Goal: Information Seeking & Learning: Learn about a topic

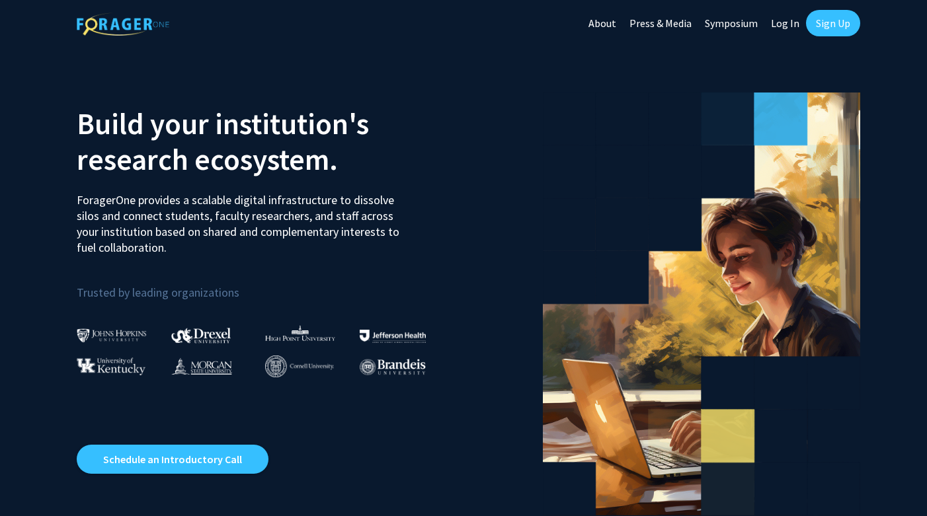
click at [791, 25] on link "Log In" at bounding box center [785, 23] width 42 height 46
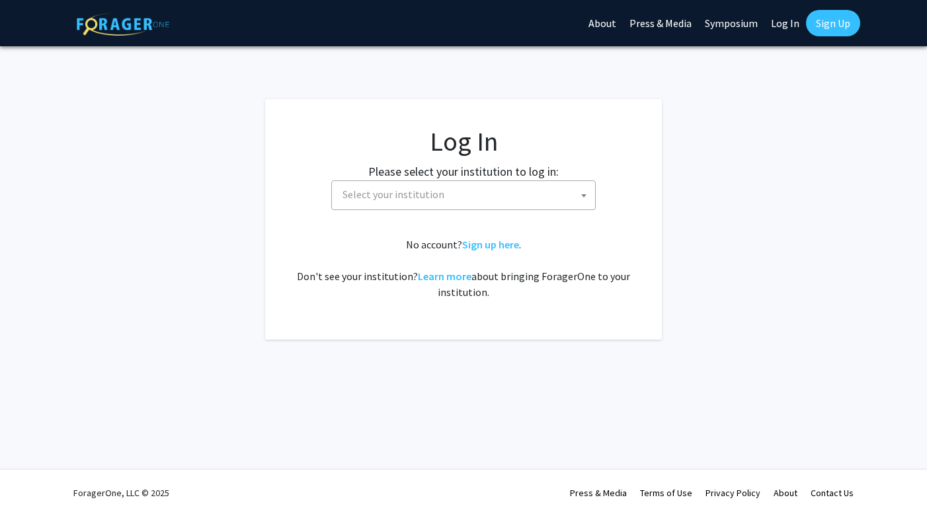
click at [534, 204] on span "Select your institution" at bounding box center [466, 194] width 258 height 27
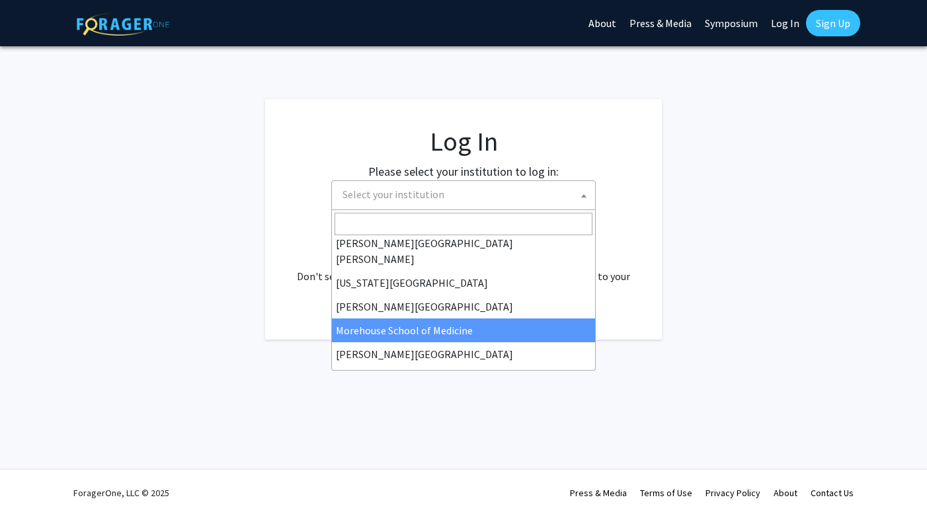
scroll to position [257, 0]
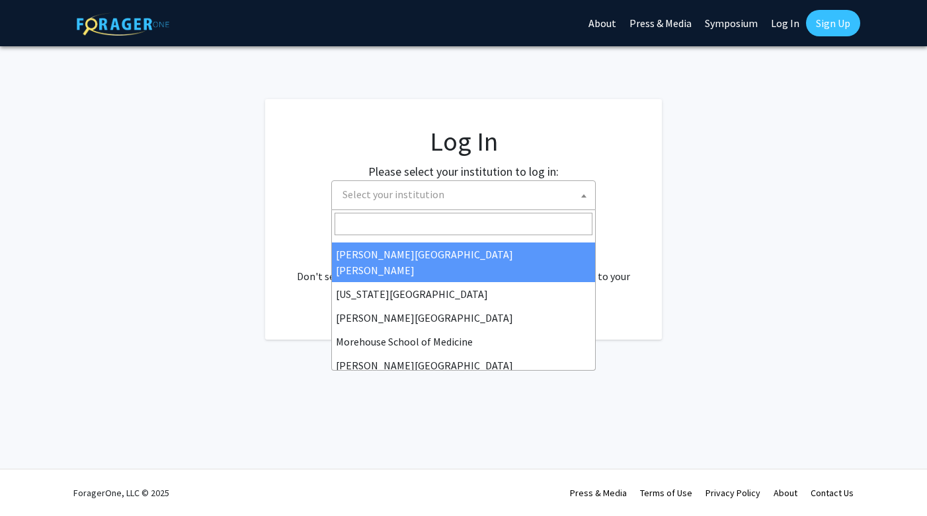
select select "1"
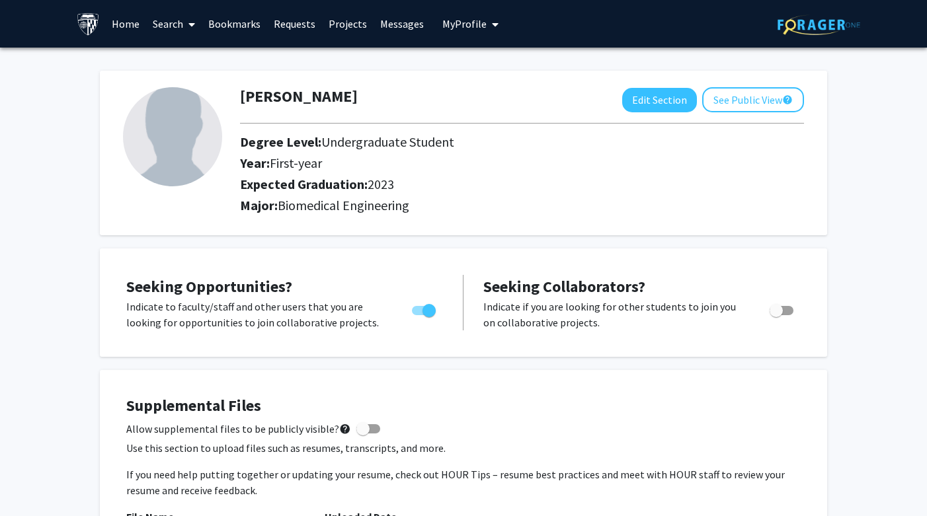
click at [174, 24] on link "Search" at bounding box center [174, 24] width 56 height 46
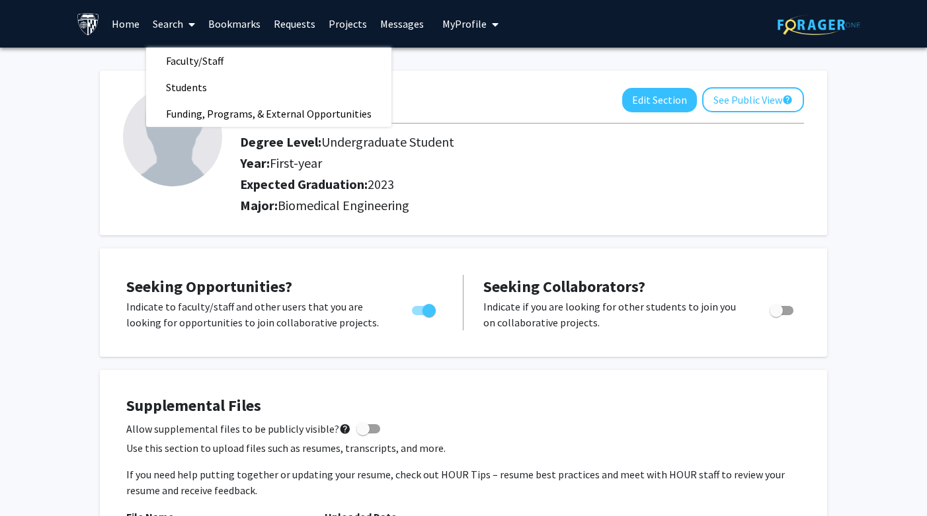
click at [114, 22] on link "Home" at bounding box center [125, 24] width 41 height 46
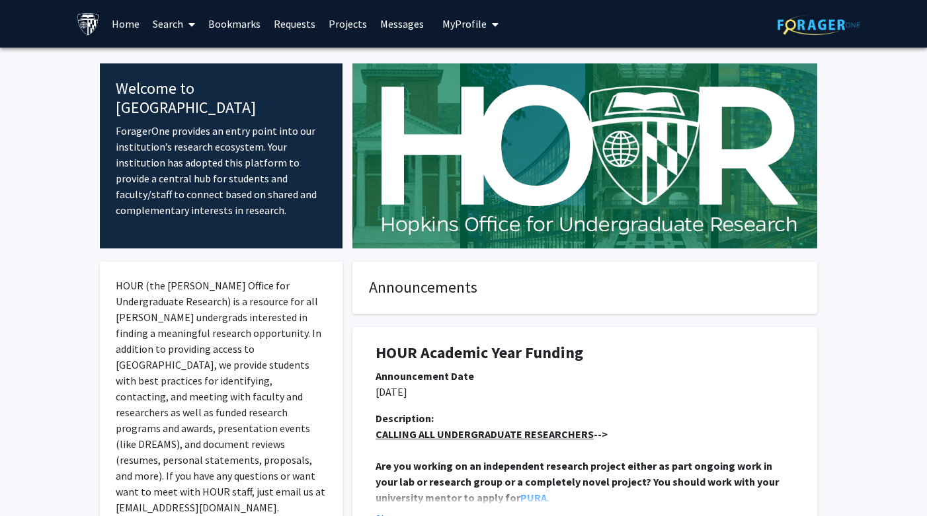
click at [167, 21] on link "Search" at bounding box center [174, 24] width 56 height 46
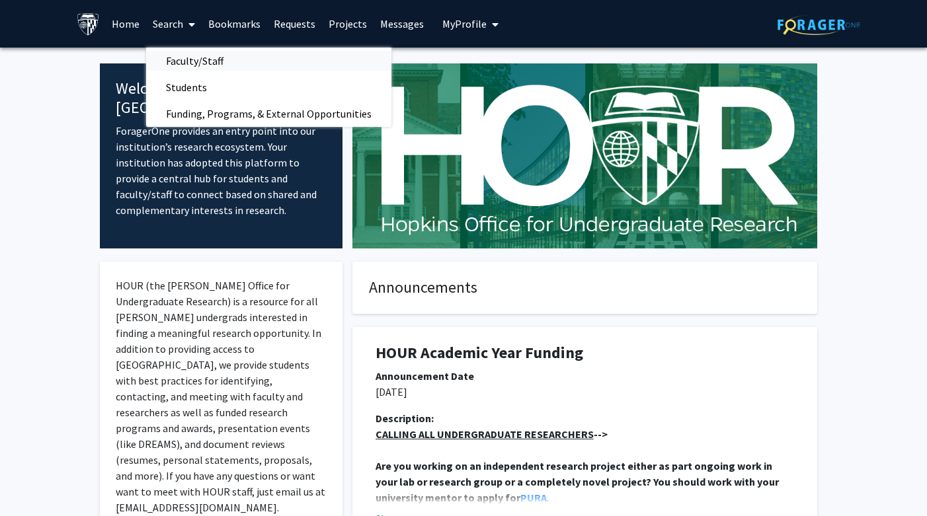
click at [188, 65] on span "Faculty/Staff" at bounding box center [194, 61] width 97 height 26
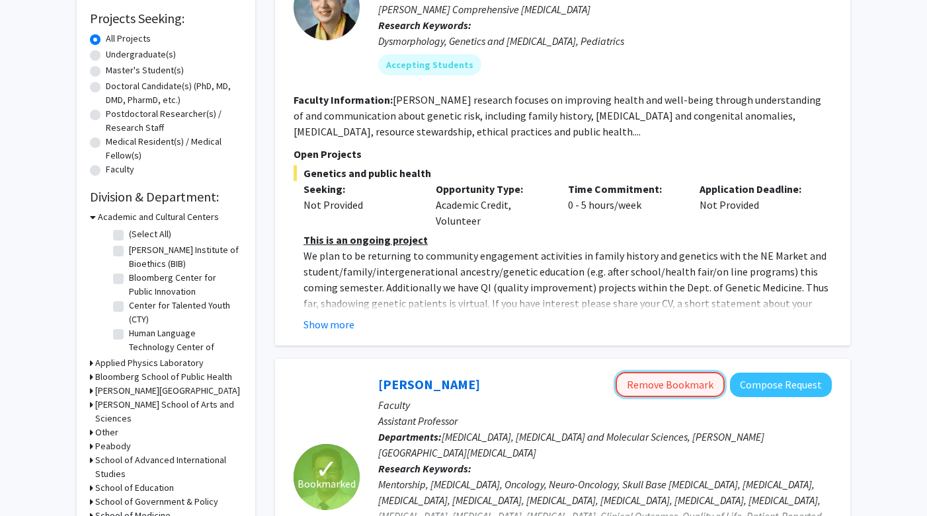
click at [682, 381] on button "Remove Bookmark" at bounding box center [670, 384] width 109 height 25
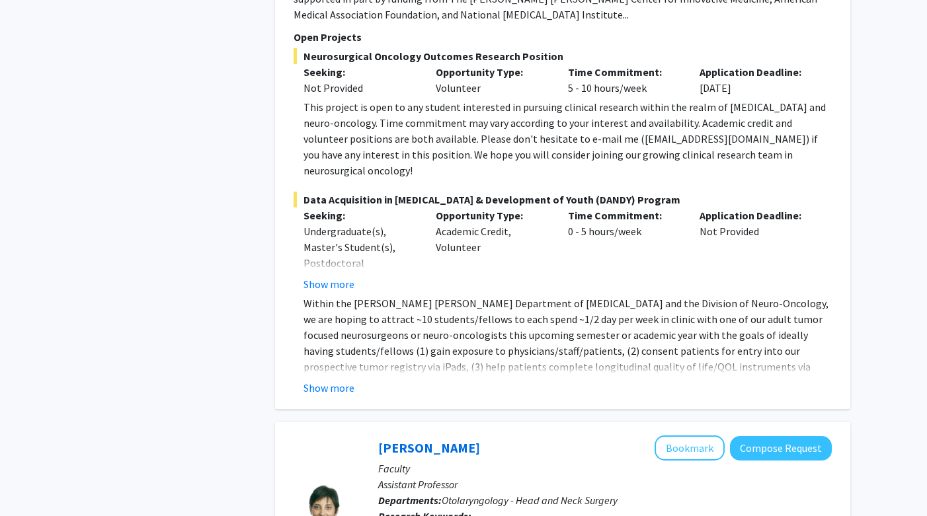
scroll to position [944, 0]
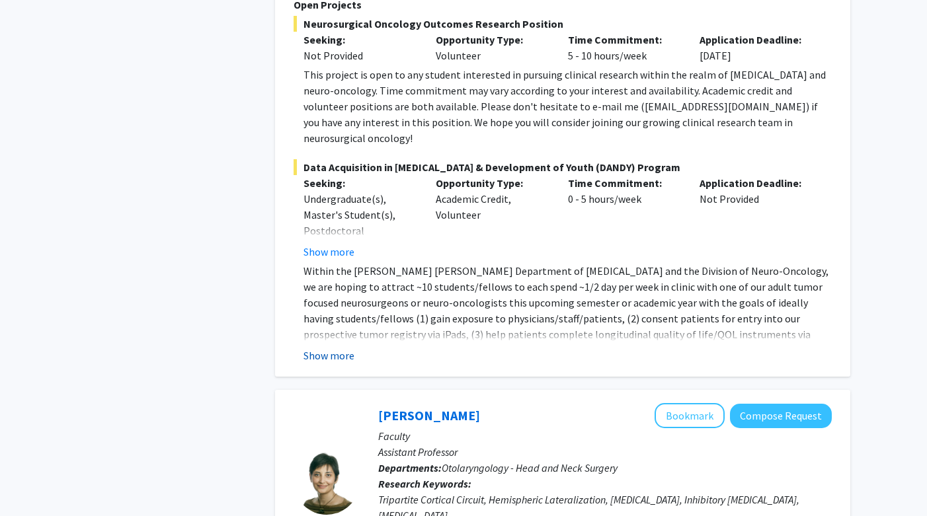
click at [351, 348] on button "Show more" at bounding box center [329, 356] width 51 height 16
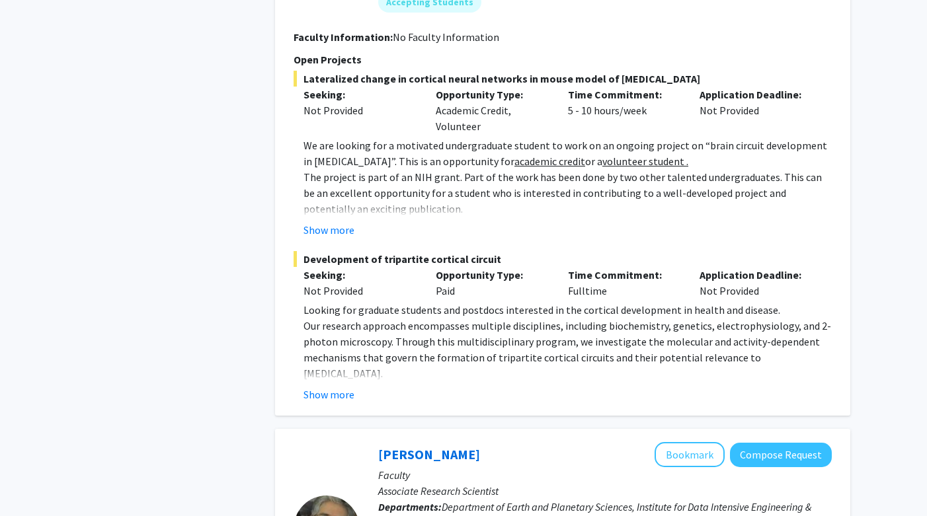
scroll to position [1641, 0]
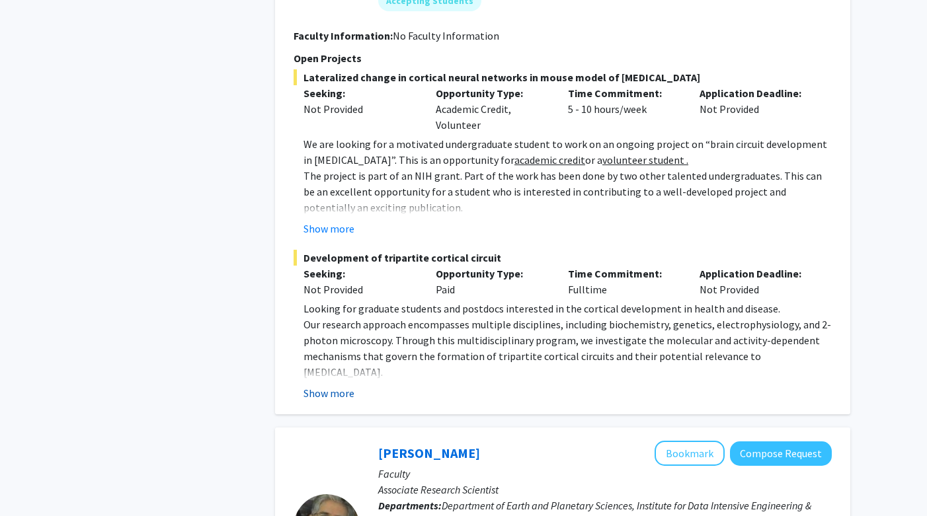
click at [337, 386] on button "Show more" at bounding box center [329, 394] width 51 height 16
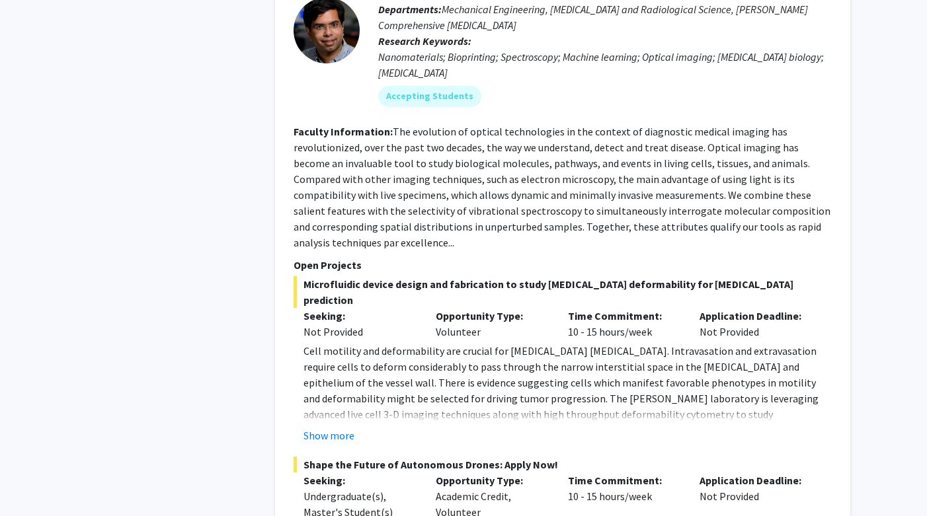
scroll to position [6523, 0]
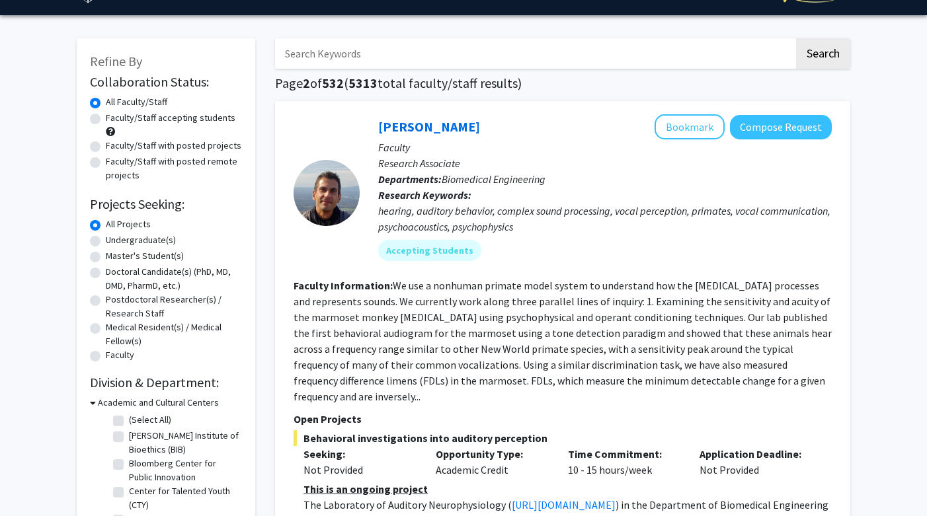
scroll to position [34, 0]
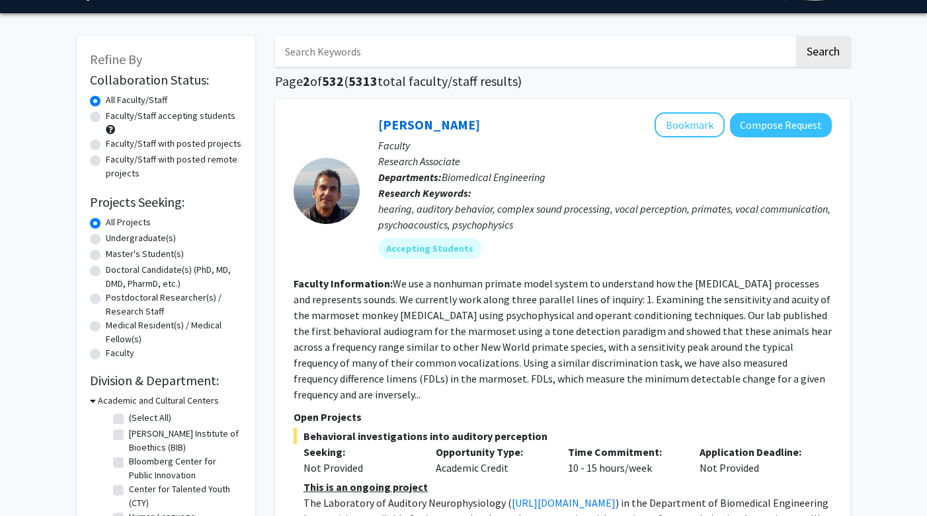
click at [106, 114] on label "Faculty/Staff accepting students" at bounding box center [171, 116] width 130 height 14
click at [106, 114] on input "Faculty/Staff accepting students" at bounding box center [110, 113] width 9 height 9
radio input "true"
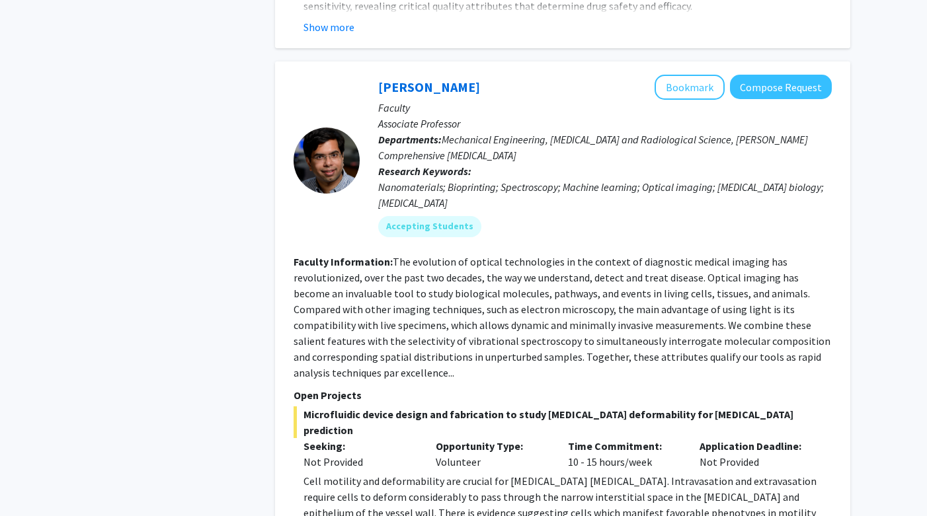
scroll to position [6349, 0]
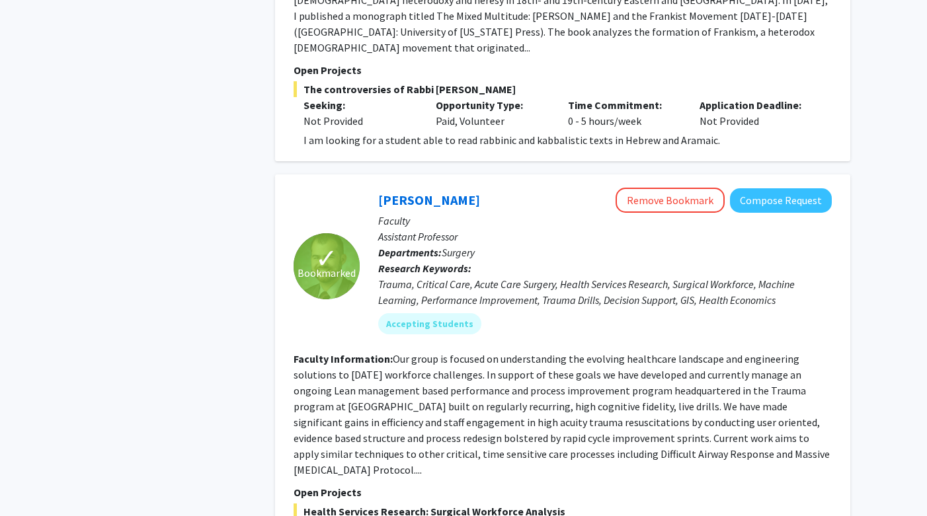
scroll to position [1391, 0]
click at [689, 187] on button "Remove Bookmark" at bounding box center [670, 199] width 109 height 25
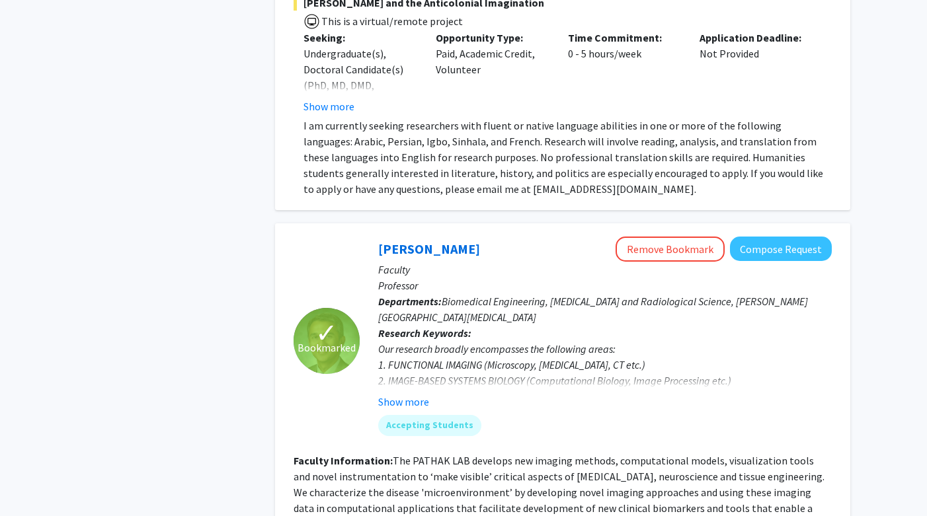
scroll to position [4019, 0]
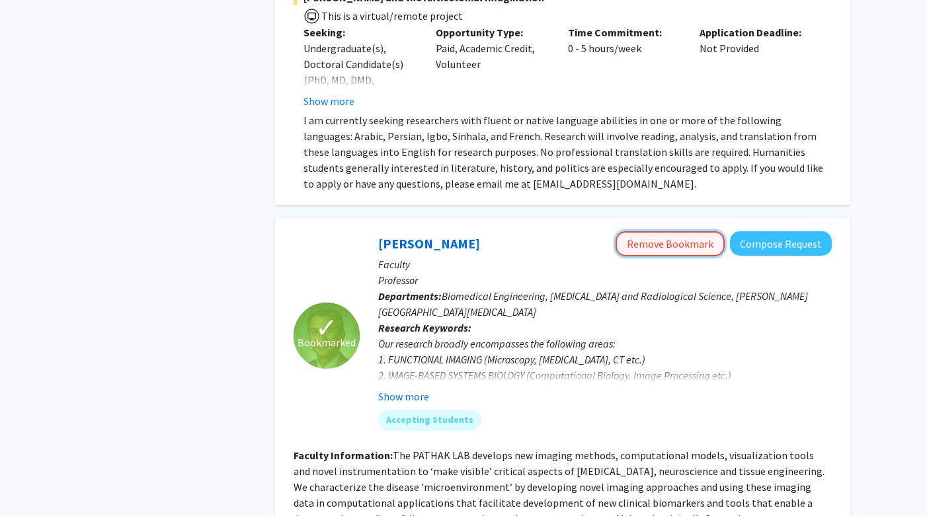
click at [646, 231] on button "Remove Bookmark" at bounding box center [670, 243] width 109 height 25
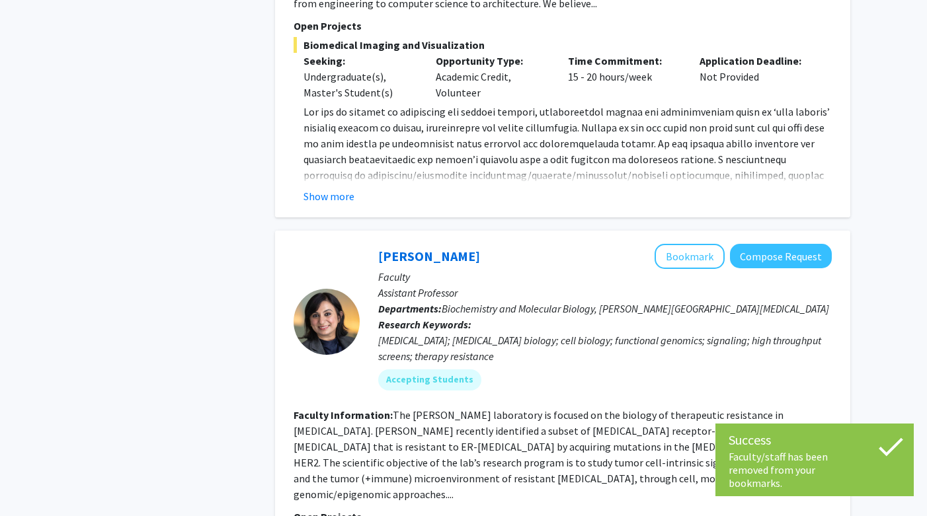
scroll to position [4842, 0]
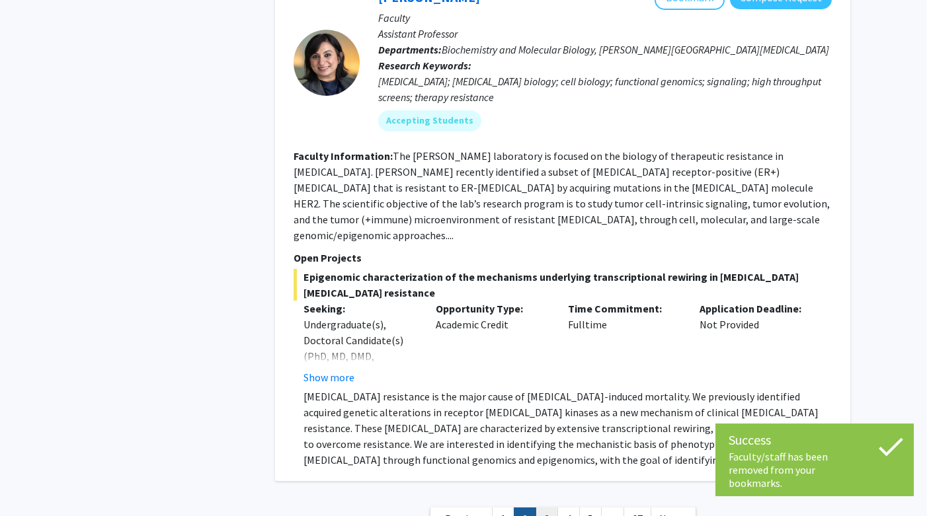
click at [551, 508] on link "3" at bounding box center [547, 519] width 22 height 23
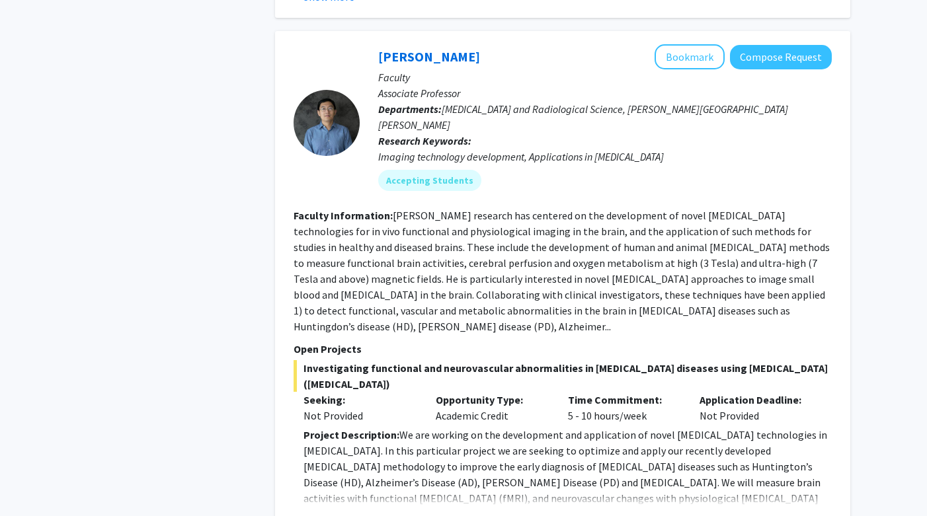
scroll to position [4685, 0]
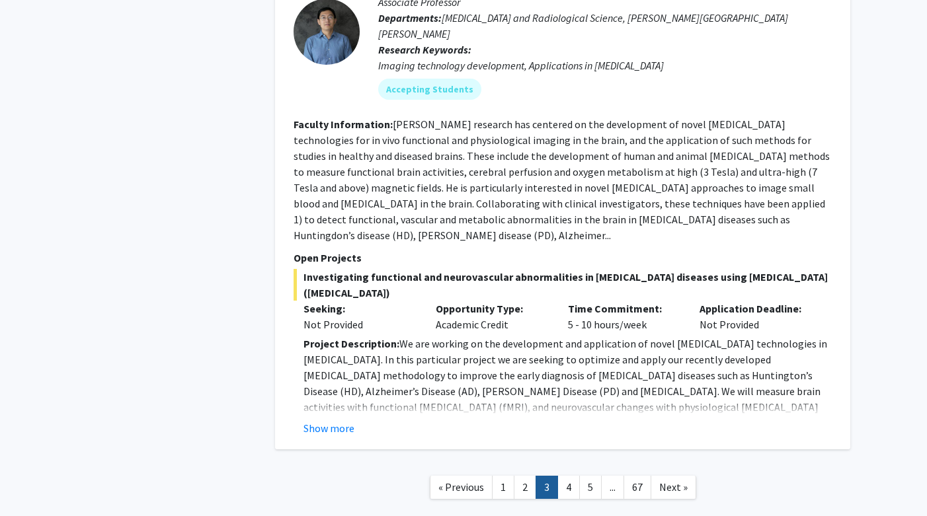
click at [571, 476] on link "4" at bounding box center [568, 487] width 22 height 23
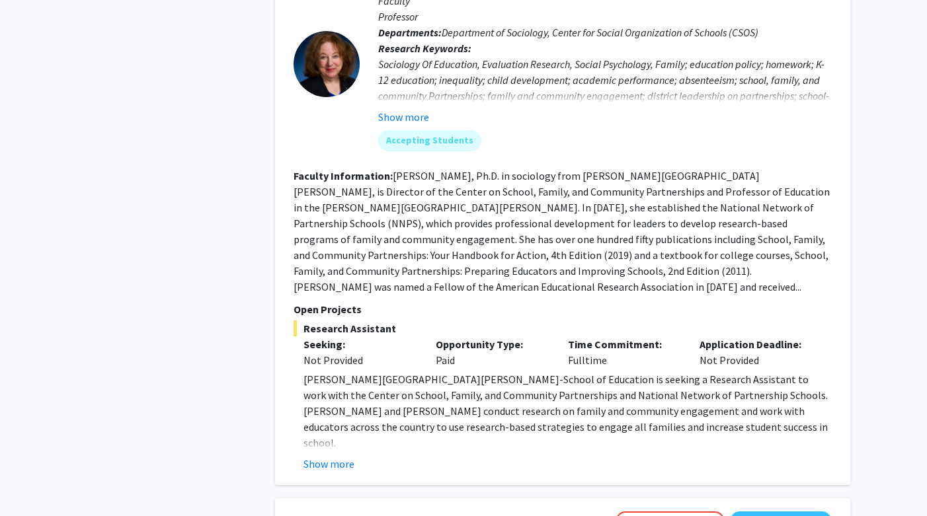
scroll to position [1261, 0]
click at [347, 456] on button "Show more" at bounding box center [329, 464] width 51 height 16
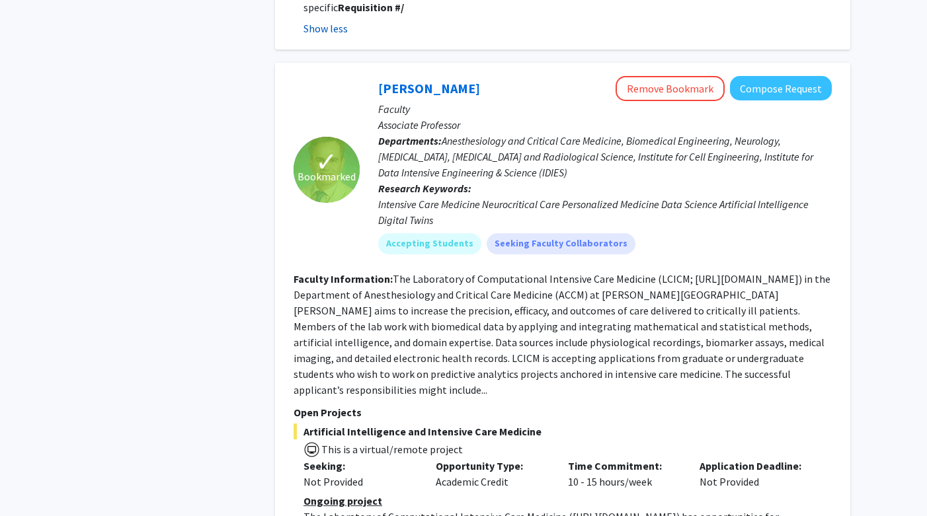
scroll to position [2241, 0]
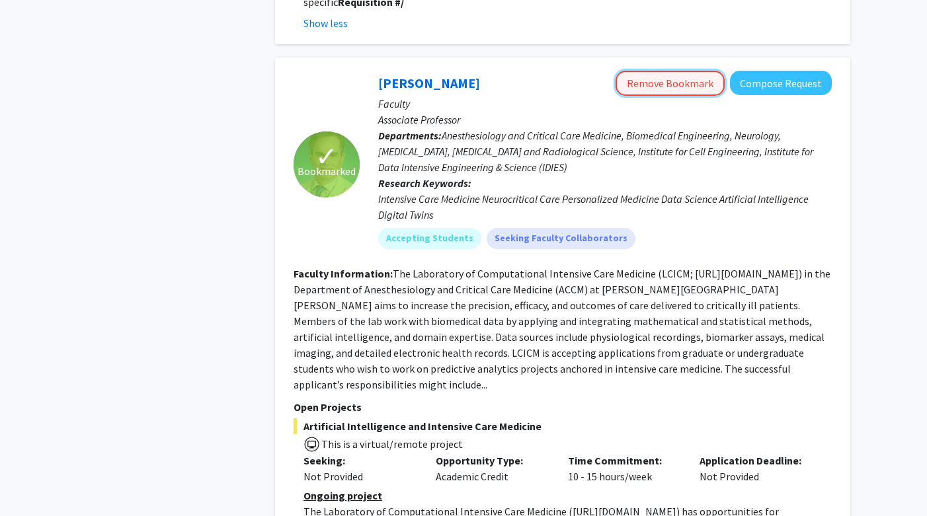
click at [692, 71] on button "Remove Bookmark" at bounding box center [670, 83] width 109 height 25
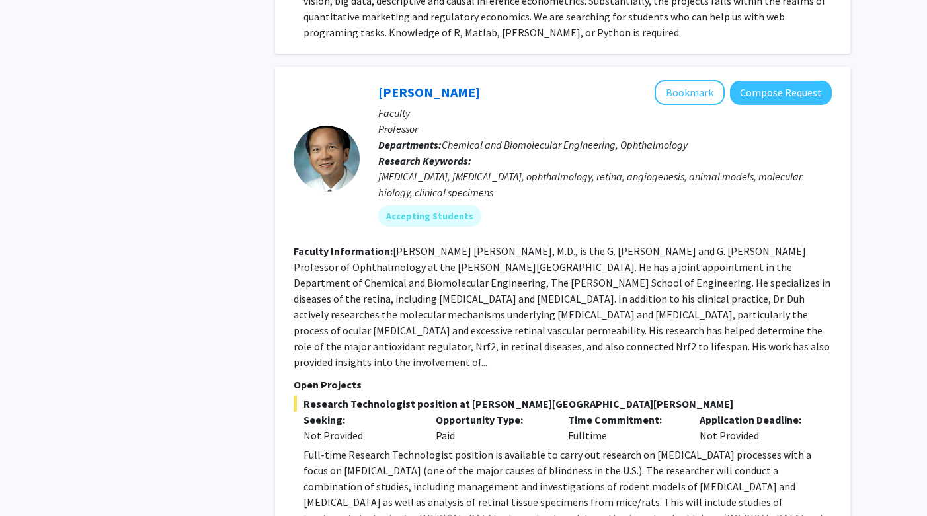
scroll to position [4803, 0]
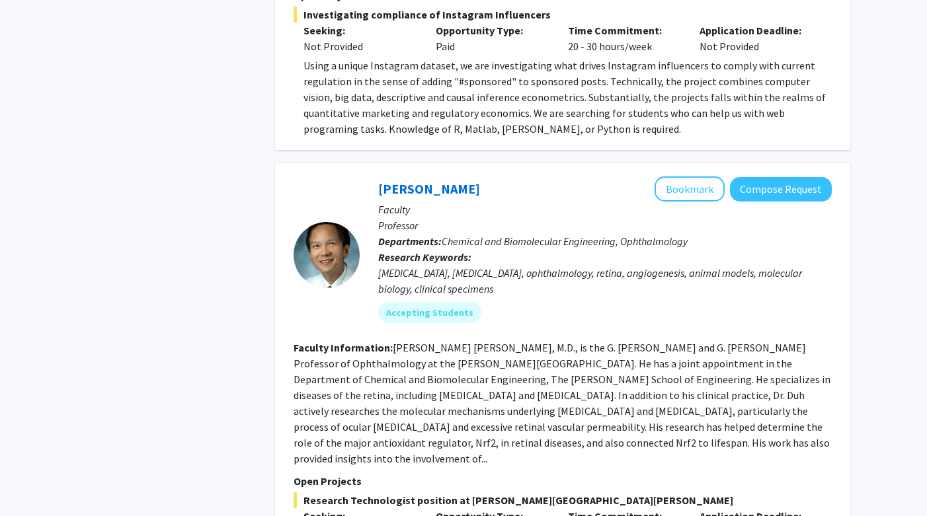
scroll to position [4700, 0]
click at [417, 181] on link "Elia Duh" at bounding box center [429, 189] width 102 height 17
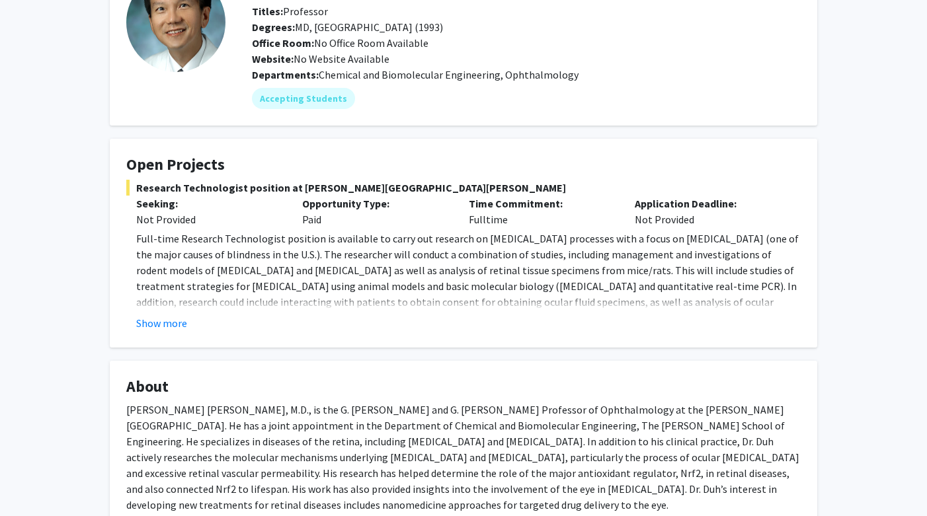
scroll to position [103, 0]
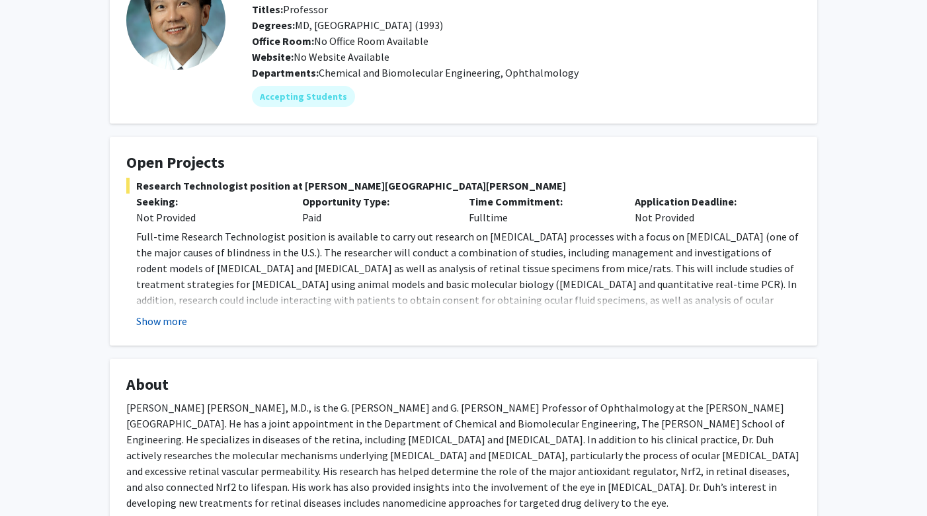
click at [167, 323] on button "Show more" at bounding box center [161, 321] width 51 height 16
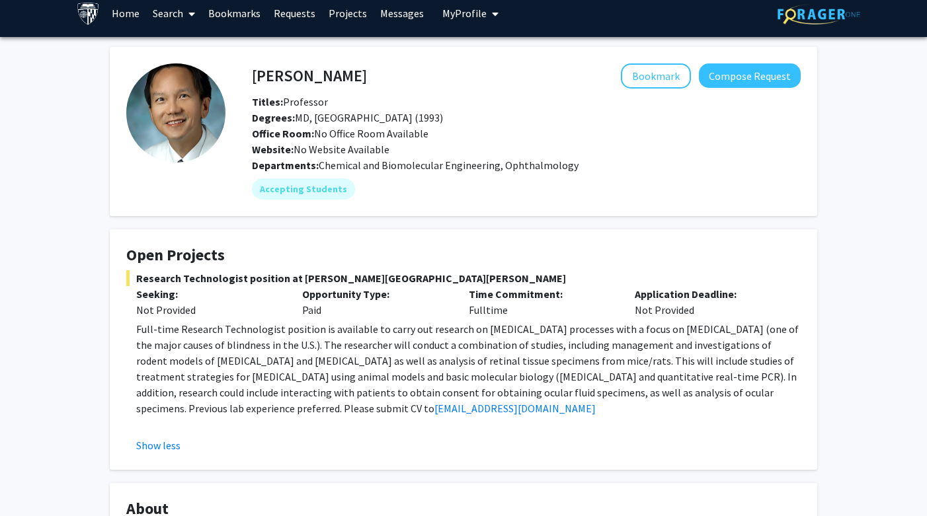
scroll to position [0, 0]
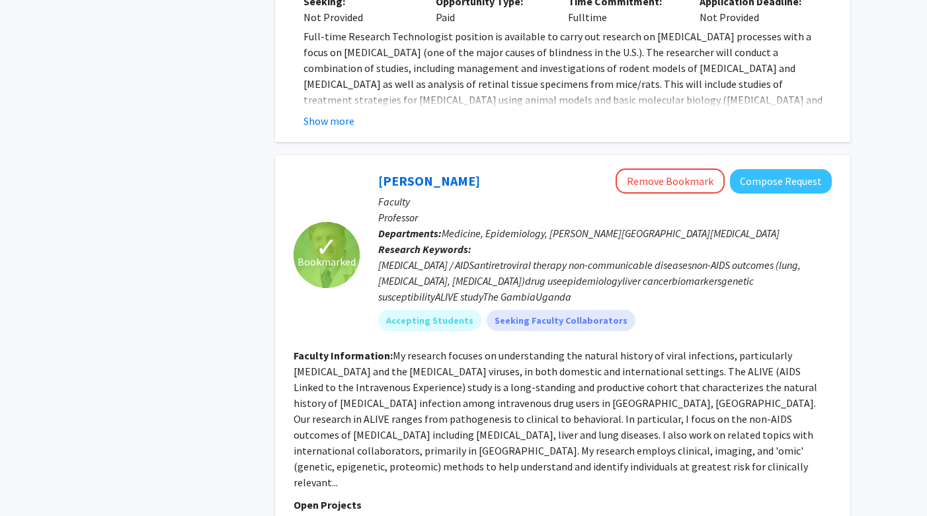
scroll to position [4679, 0]
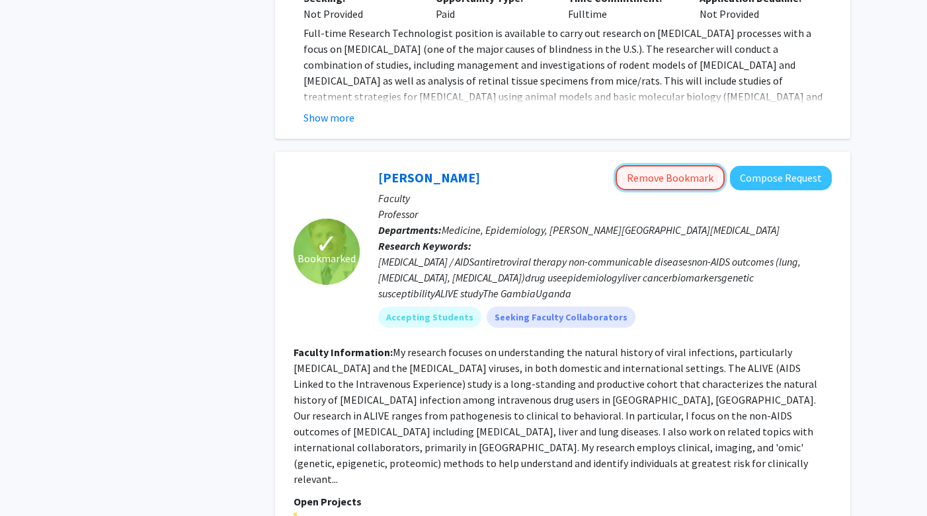
click at [696, 165] on button "Remove Bookmark" at bounding box center [670, 177] width 109 height 25
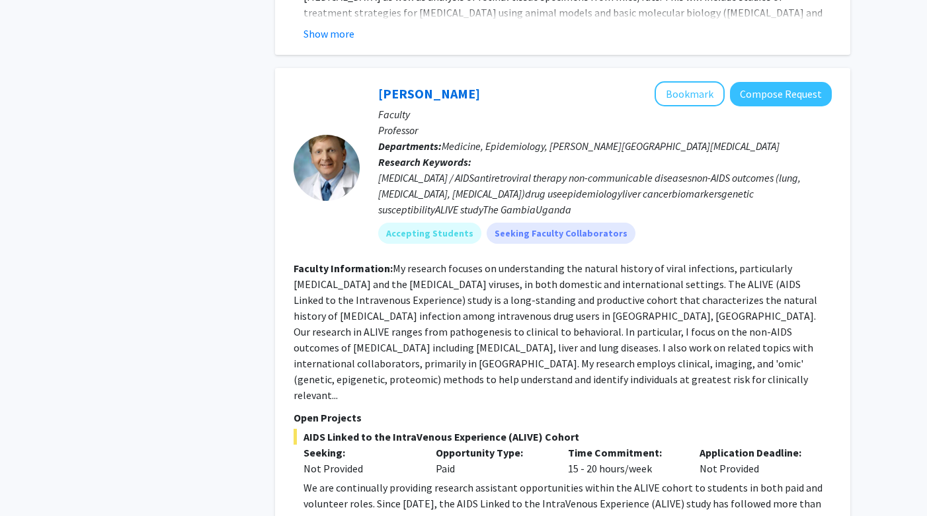
scroll to position [4783, 0]
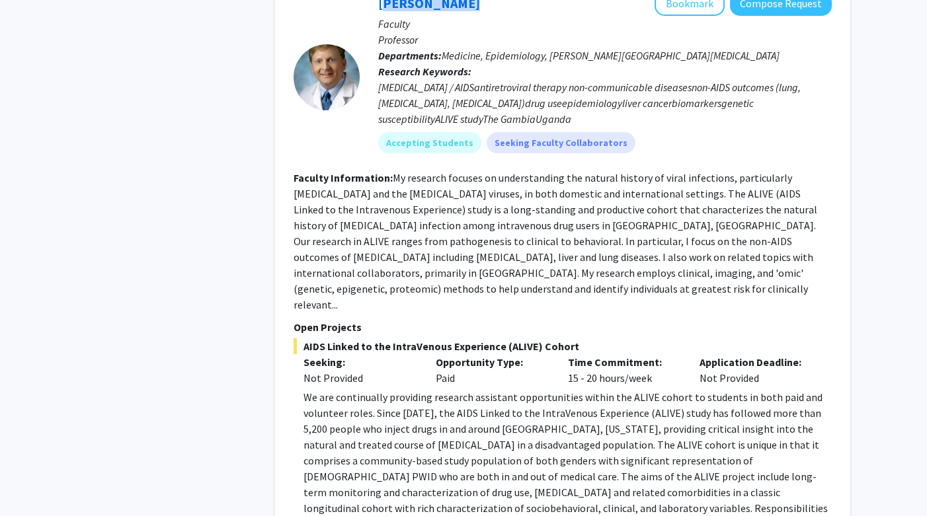
scroll to position [4923, 0]
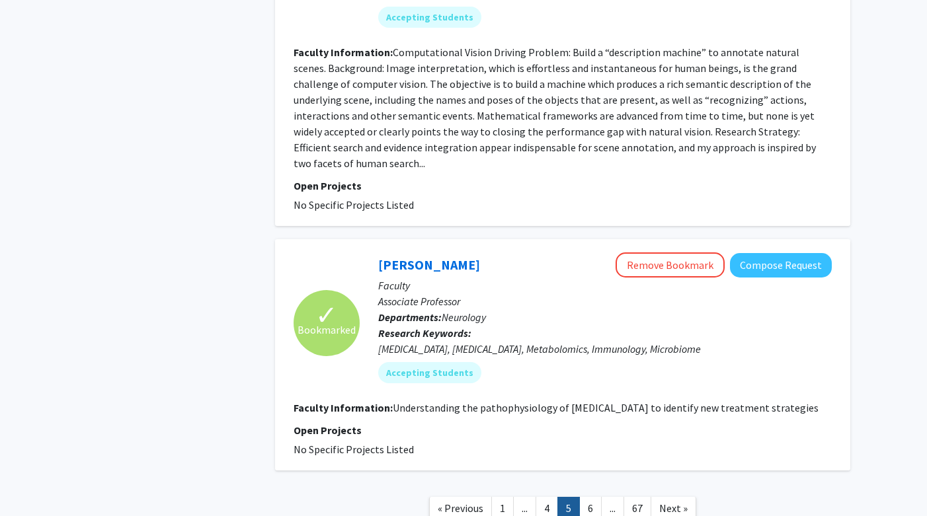
scroll to position [3016, 0]
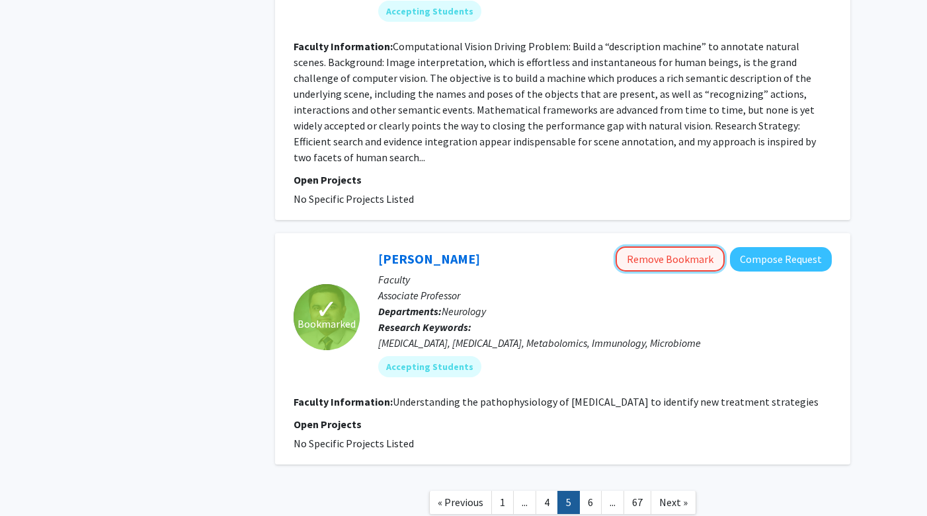
click at [655, 247] on button "Remove Bookmark" at bounding box center [670, 259] width 109 height 25
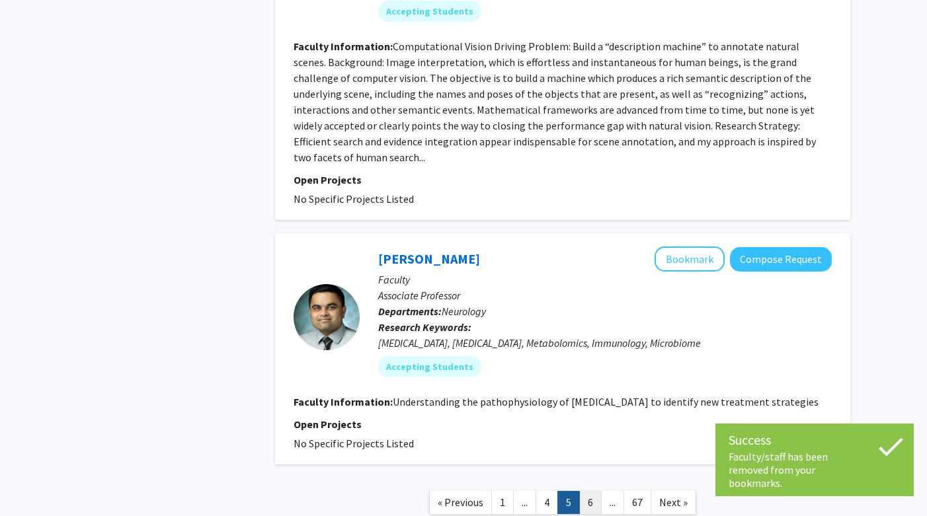
click at [587, 491] on link "6" at bounding box center [590, 502] width 22 height 23
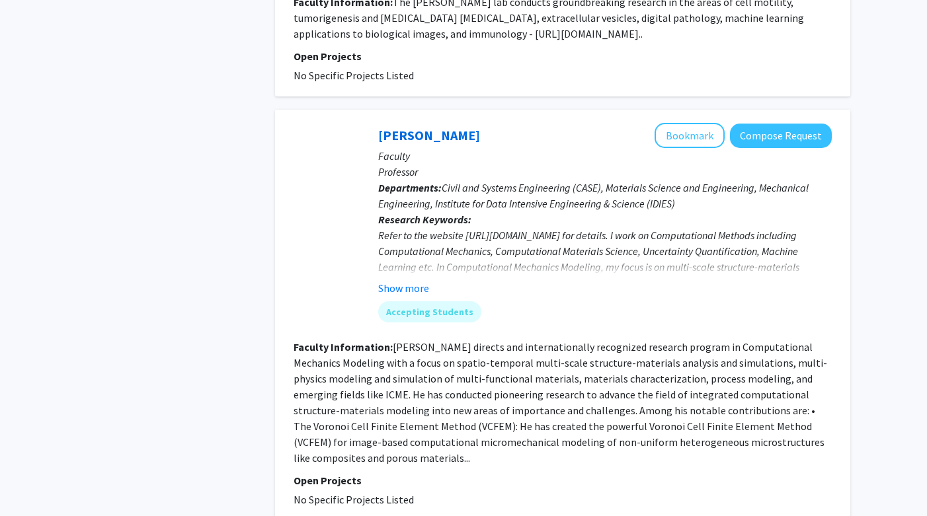
scroll to position [3148, 0]
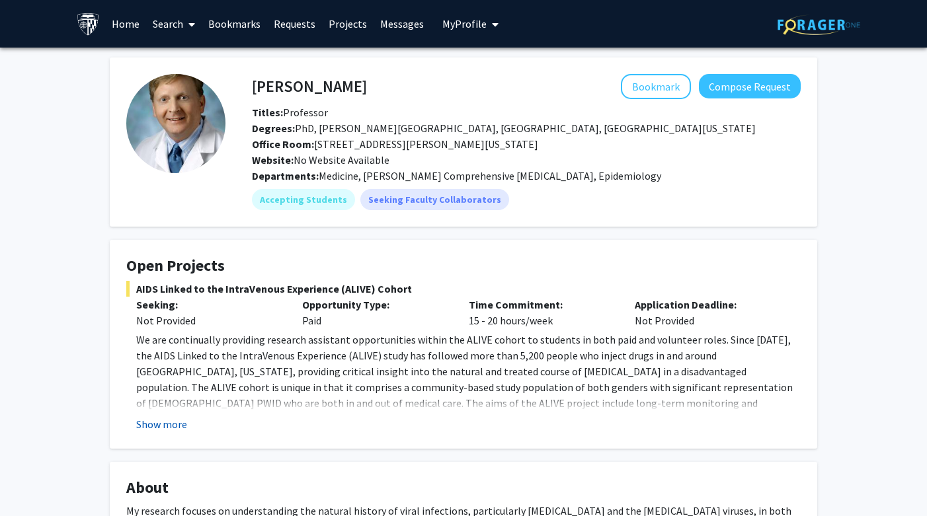
click at [168, 430] on button "Show more" at bounding box center [161, 425] width 51 height 16
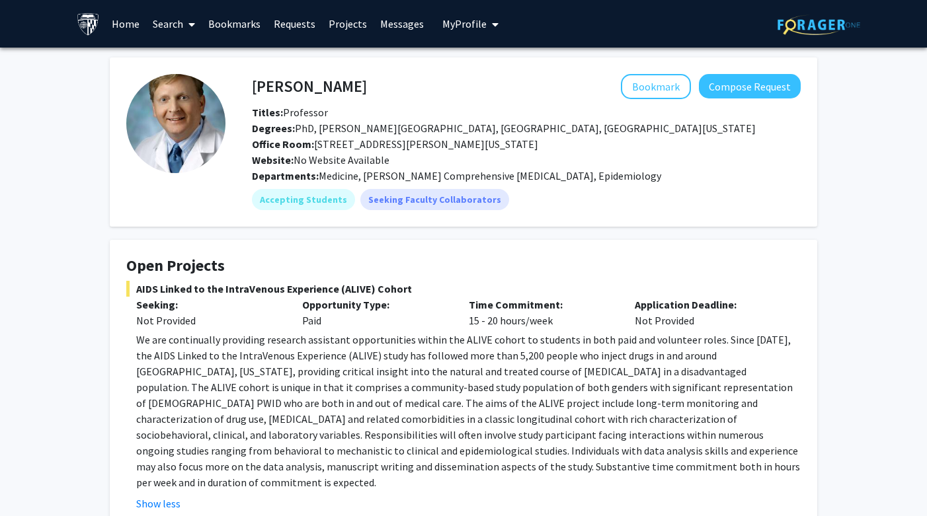
click at [349, 30] on link "Projects" at bounding box center [348, 24] width 52 height 46
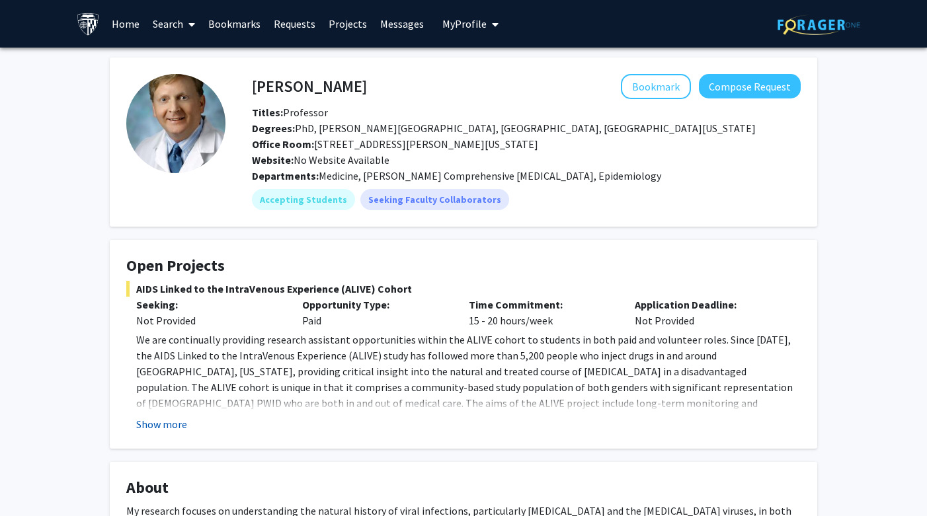
click at [157, 427] on button "Show more" at bounding box center [161, 425] width 51 height 16
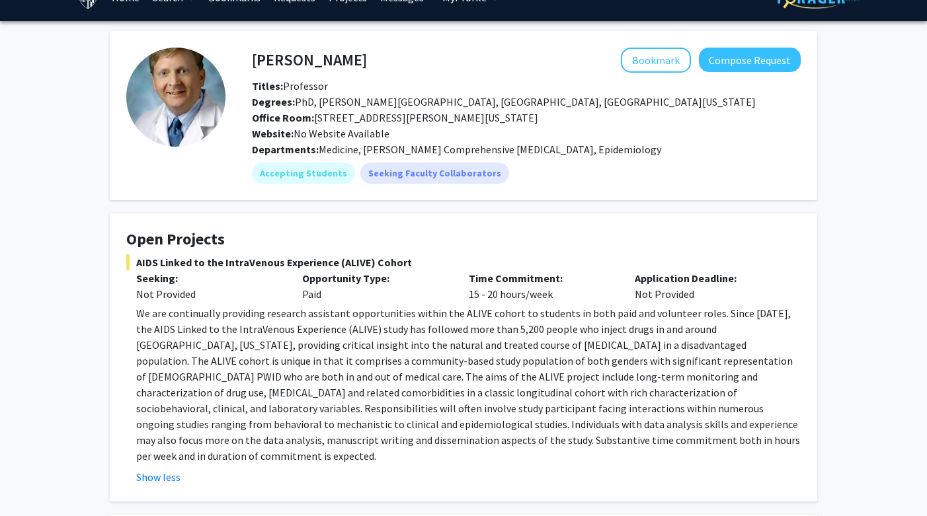
scroll to position [12, 0]
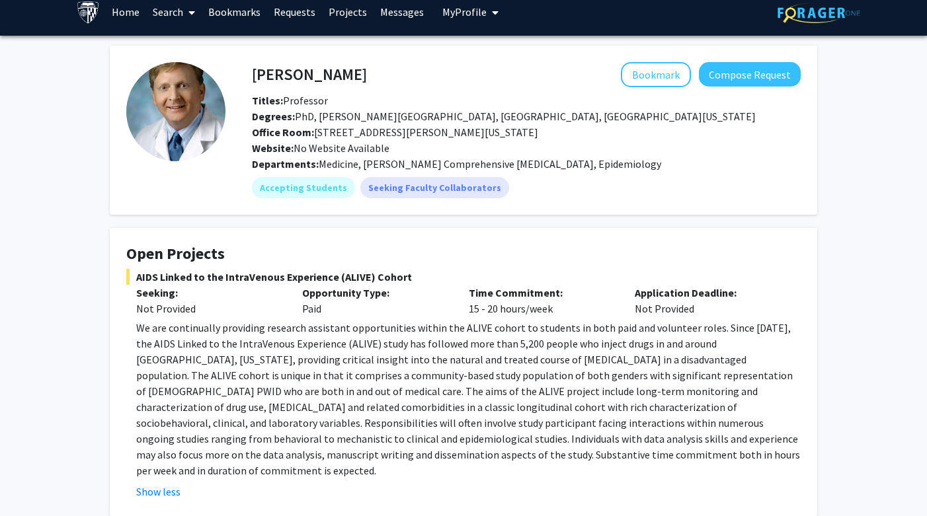
click at [487, 10] on span "My profile dropdown to access profile and logout" at bounding box center [493, 12] width 12 height 46
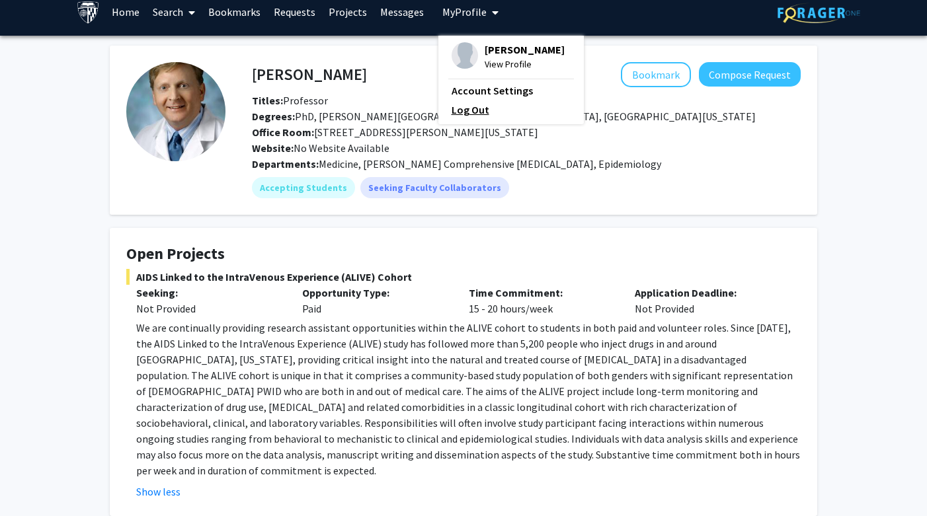
click at [464, 112] on link "Log Out" at bounding box center [511, 110] width 119 height 16
click at [466, 111] on link "Log Out" at bounding box center [511, 110] width 119 height 16
